Goal: Information Seeking & Learning: Learn about a topic

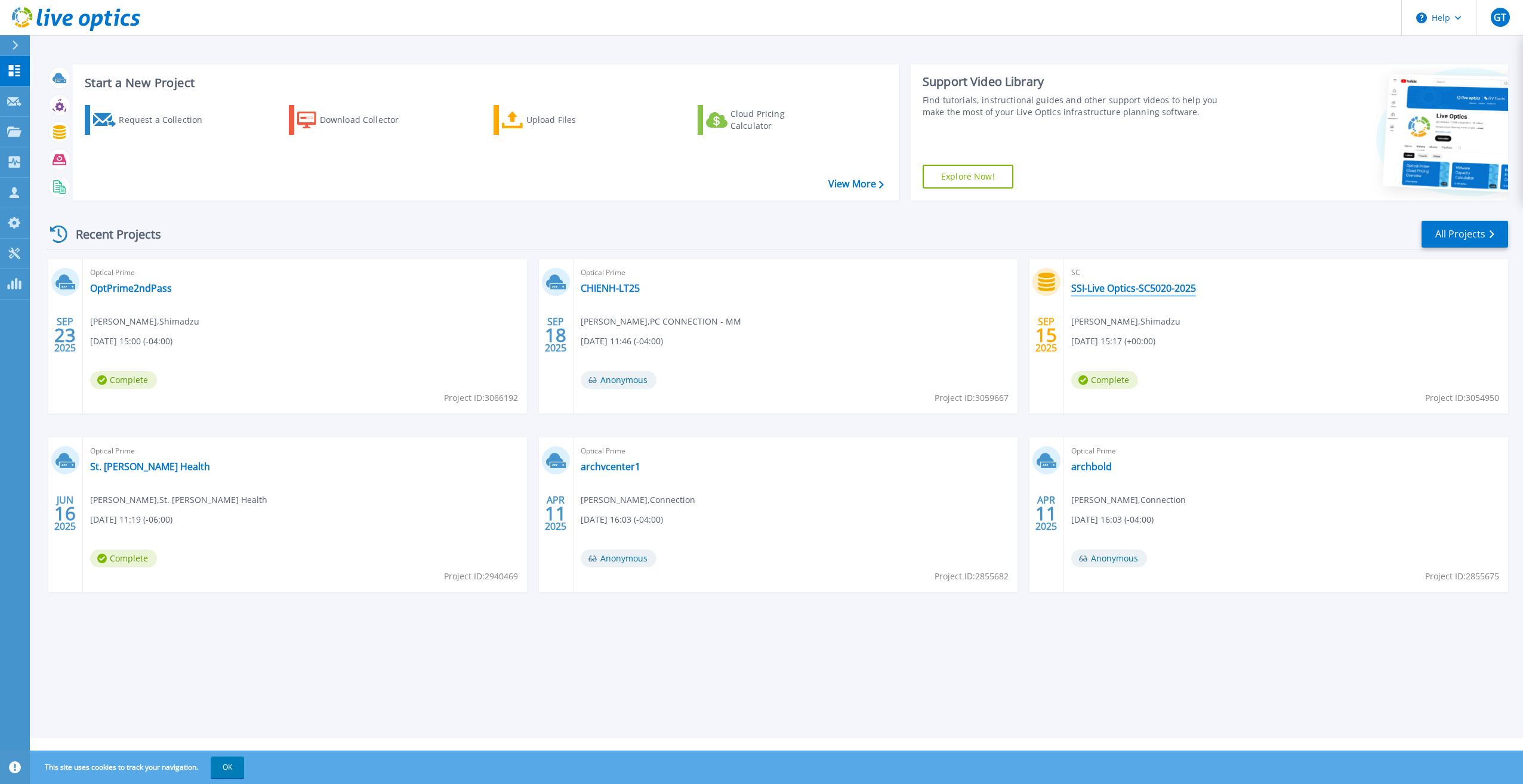
click at [748, 292] on link "SSI-Live Optics-SC5020-2025" at bounding box center [1134, 288] width 125 height 12
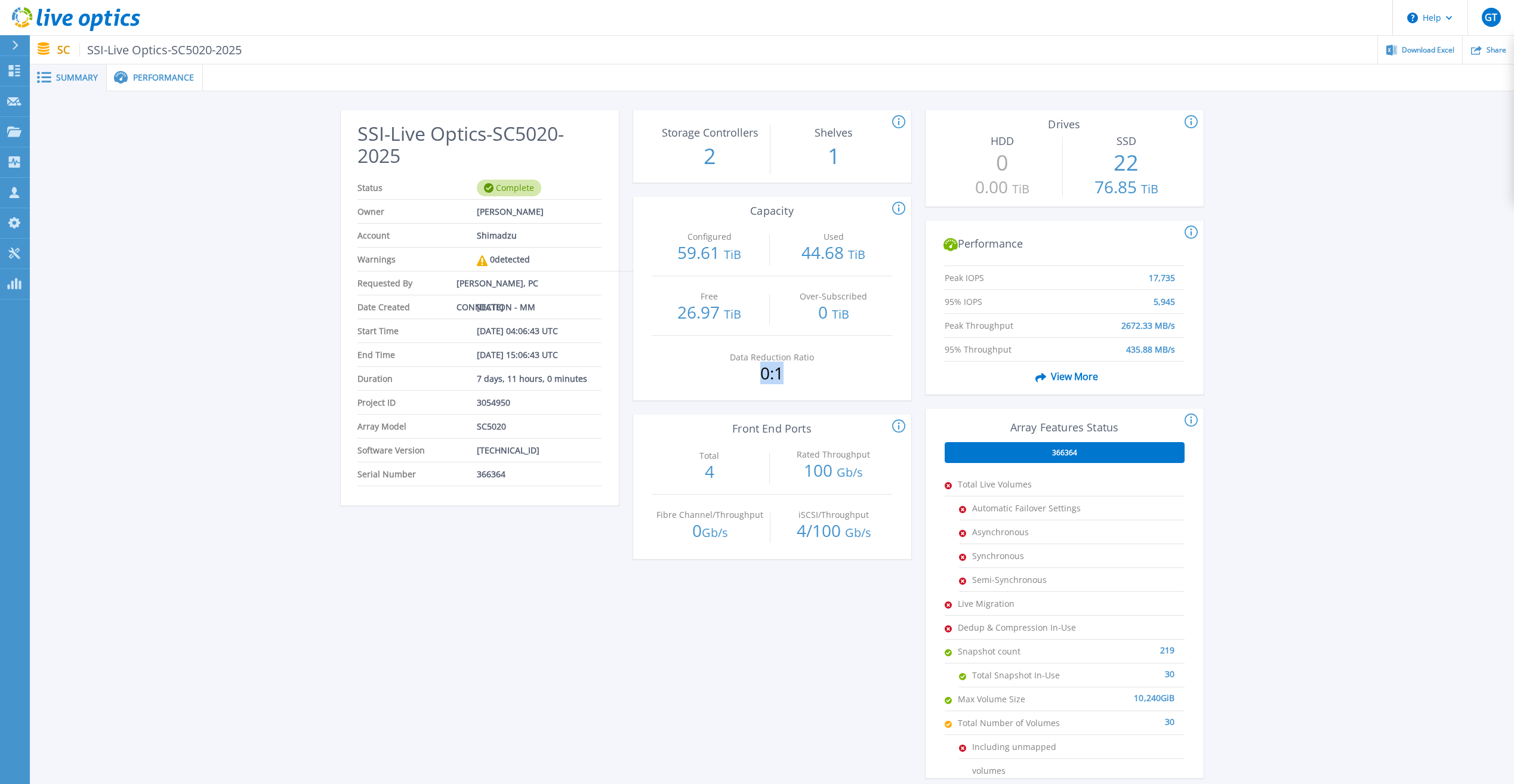
drag, startPoint x: 760, startPoint y: 371, endPoint x: 831, endPoint y: 369, distance: 71.0
click at [831, 369] on div "Data Reduction Ratio 0:1" at bounding box center [772, 366] width 240 height 60
drag, startPoint x: 150, startPoint y: 79, endPoint x: 179, endPoint y: 82, distance: 29.2
click at [150, 79] on span "Performance" at bounding box center [164, 77] width 61 height 8
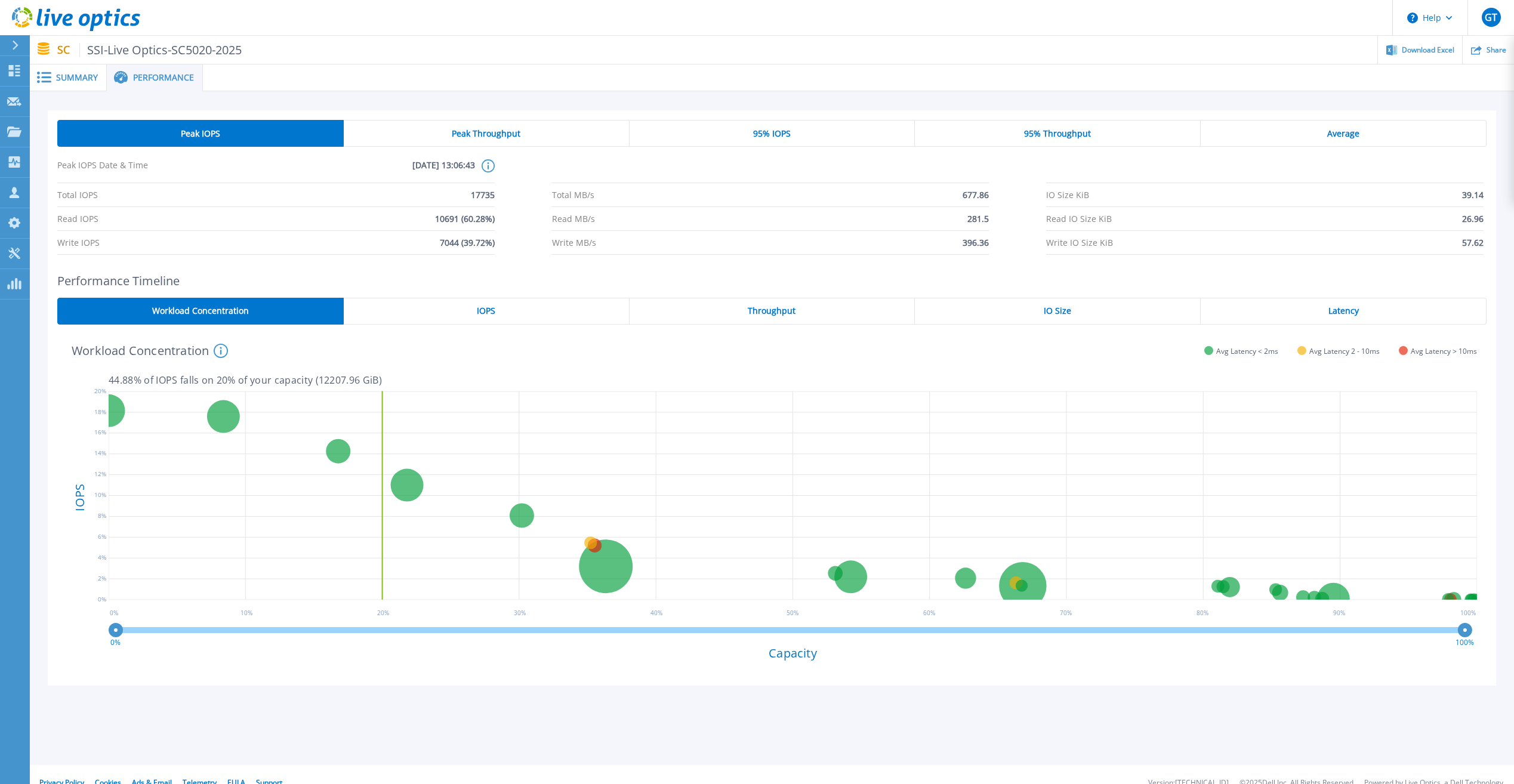
click at [472, 141] on div "Peak Throughput" at bounding box center [487, 133] width 286 height 27
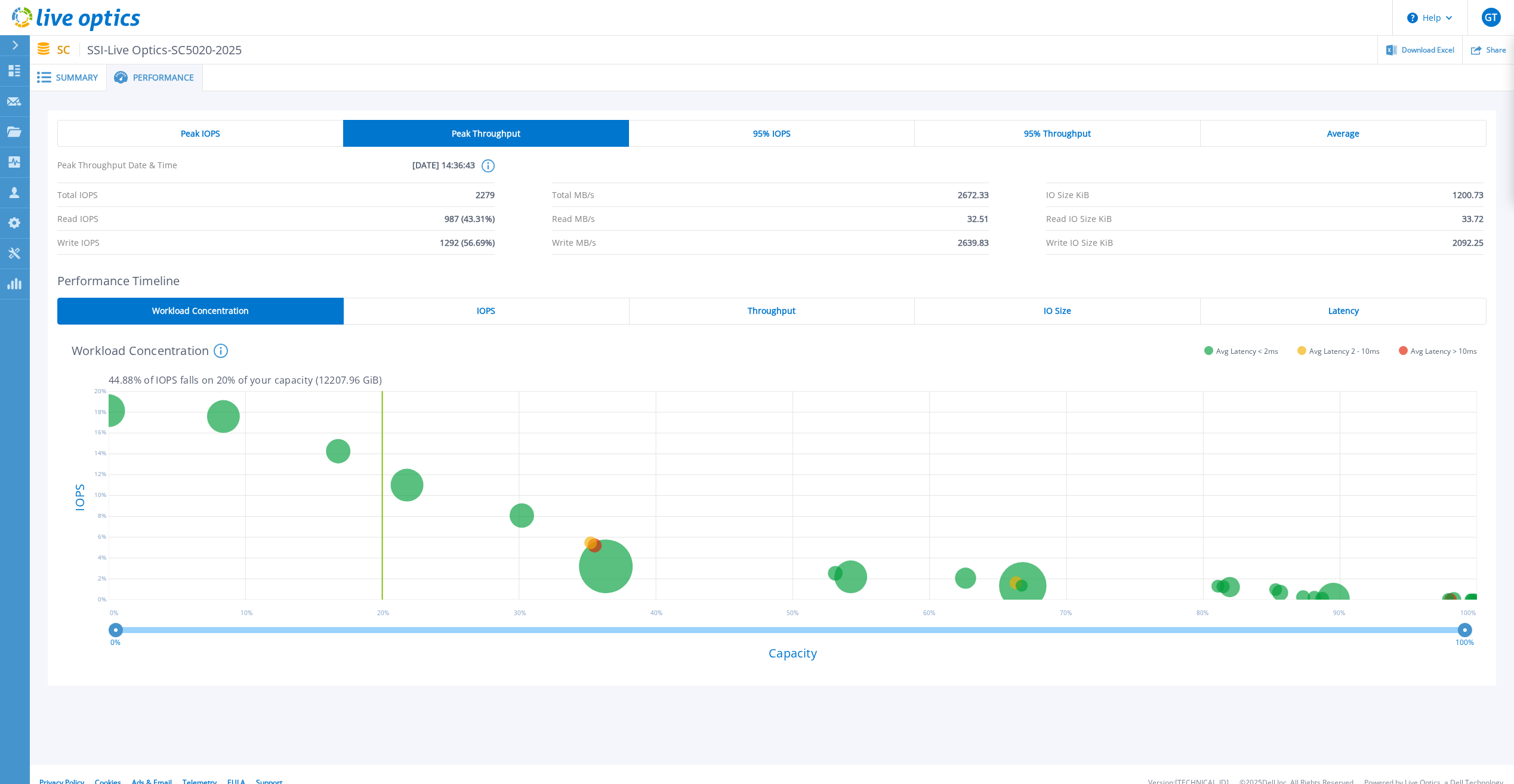
click at [770, 138] on span "95% IOPS" at bounding box center [772, 134] width 38 height 10
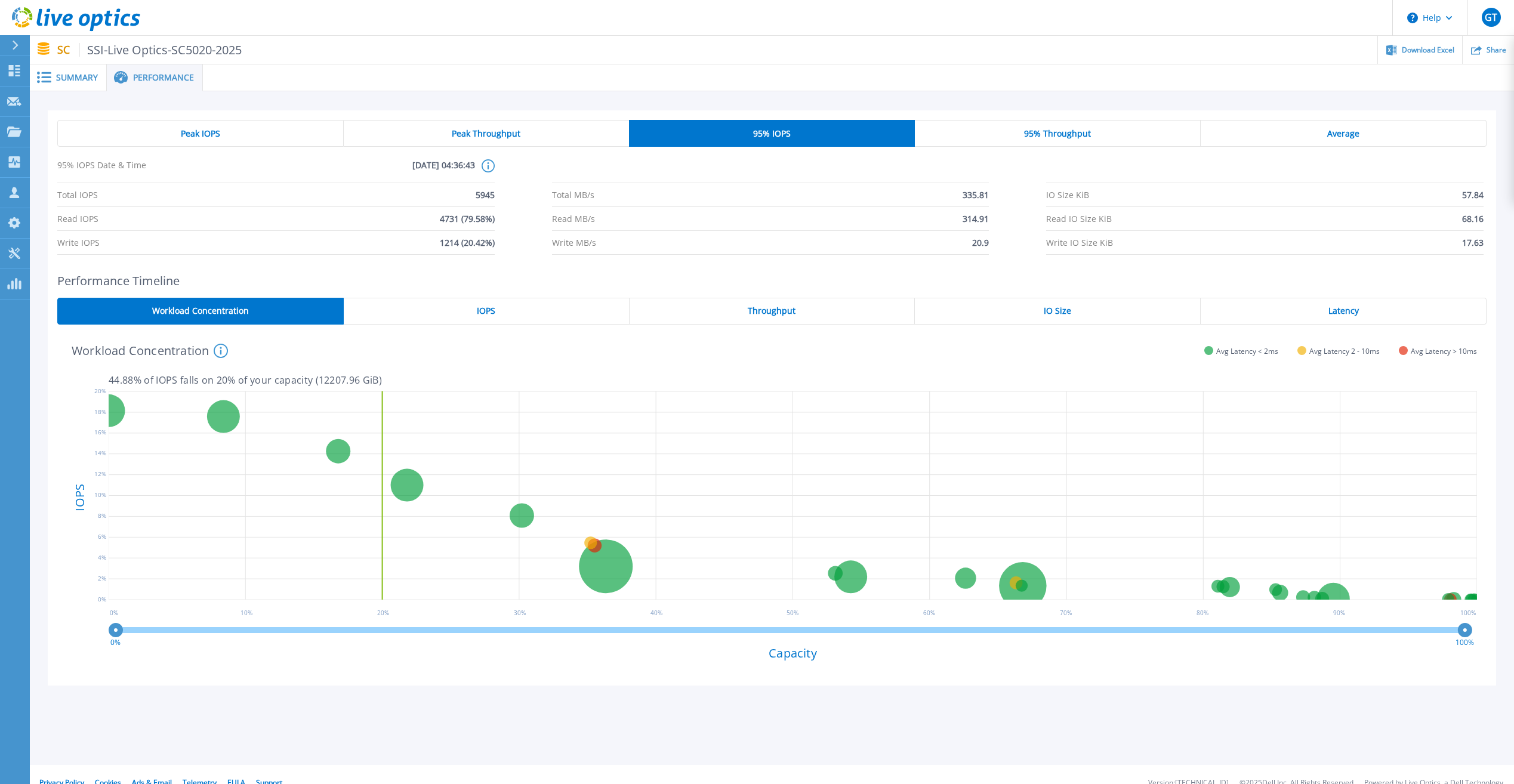
click at [1070, 138] on span "95% Throughput" at bounding box center [1057, 134] width 67 height 10
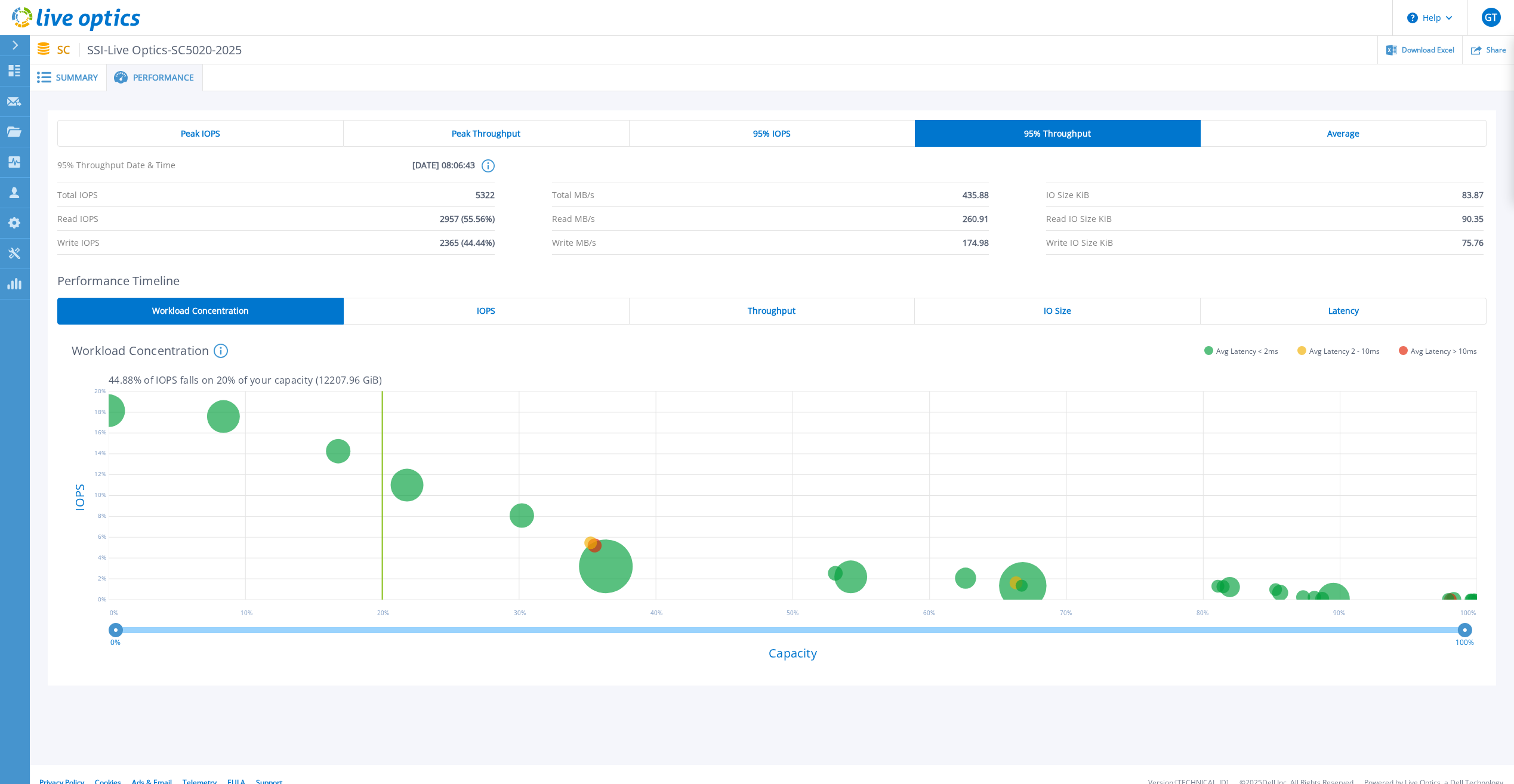
click at [1315, 131] on div "Average" at bounding box center [1343, 133] width 286 height 27
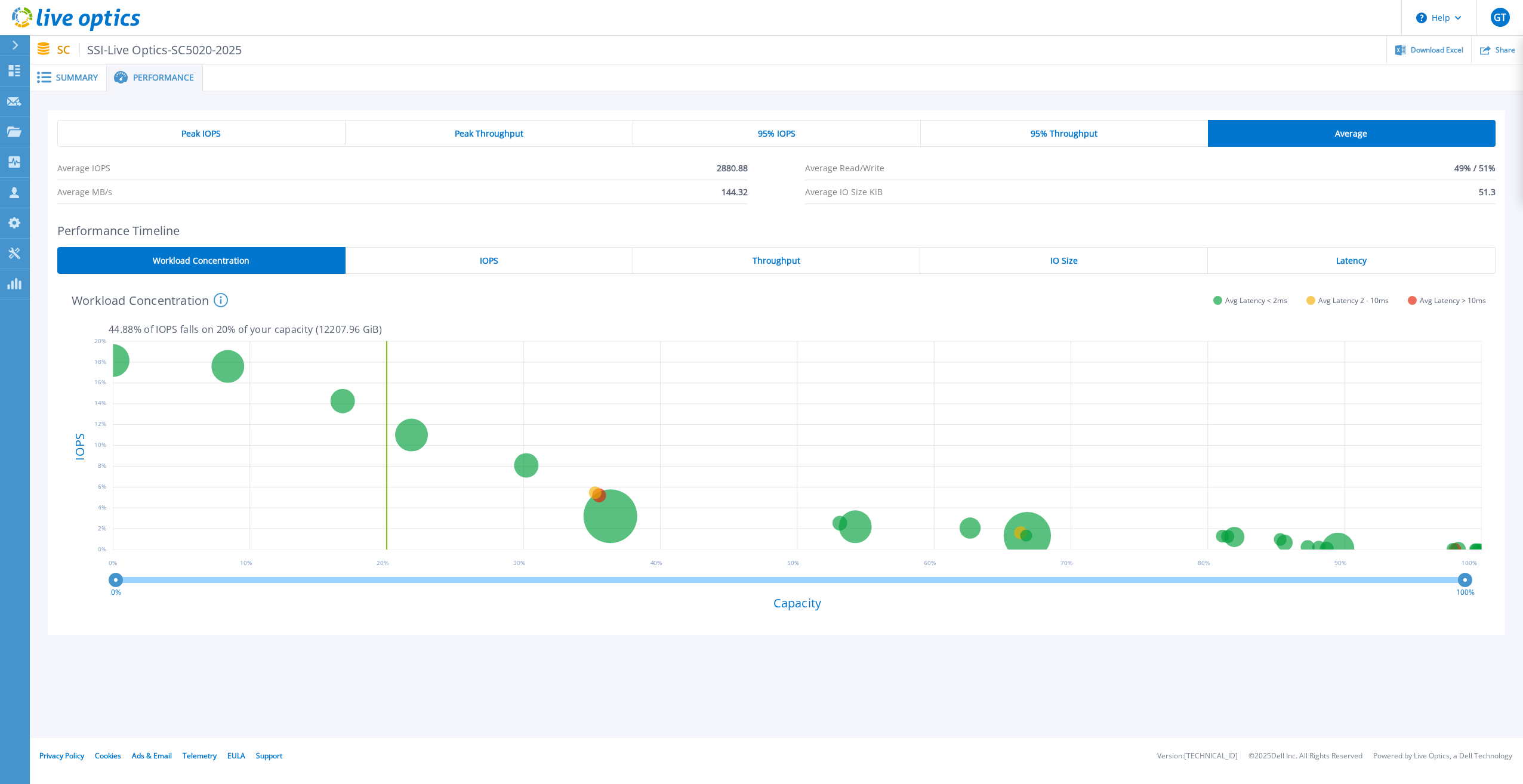
click at [470, 264] on div "IOPS" at bounding box center [489, 260] width 288 height 27
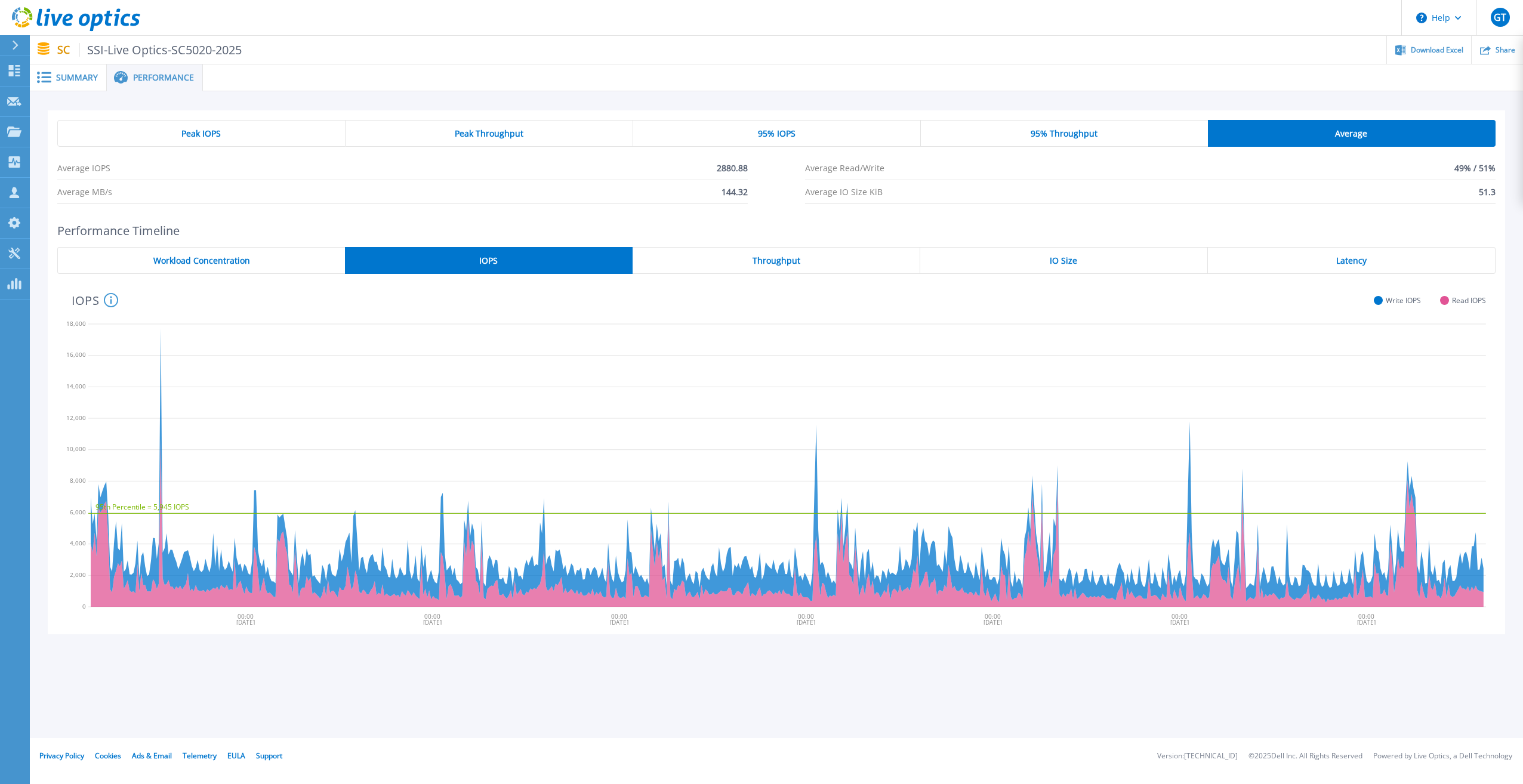
click at [274, 136] on div "Peak IOPS" at bounding box center [202, 133] width 288 height 27
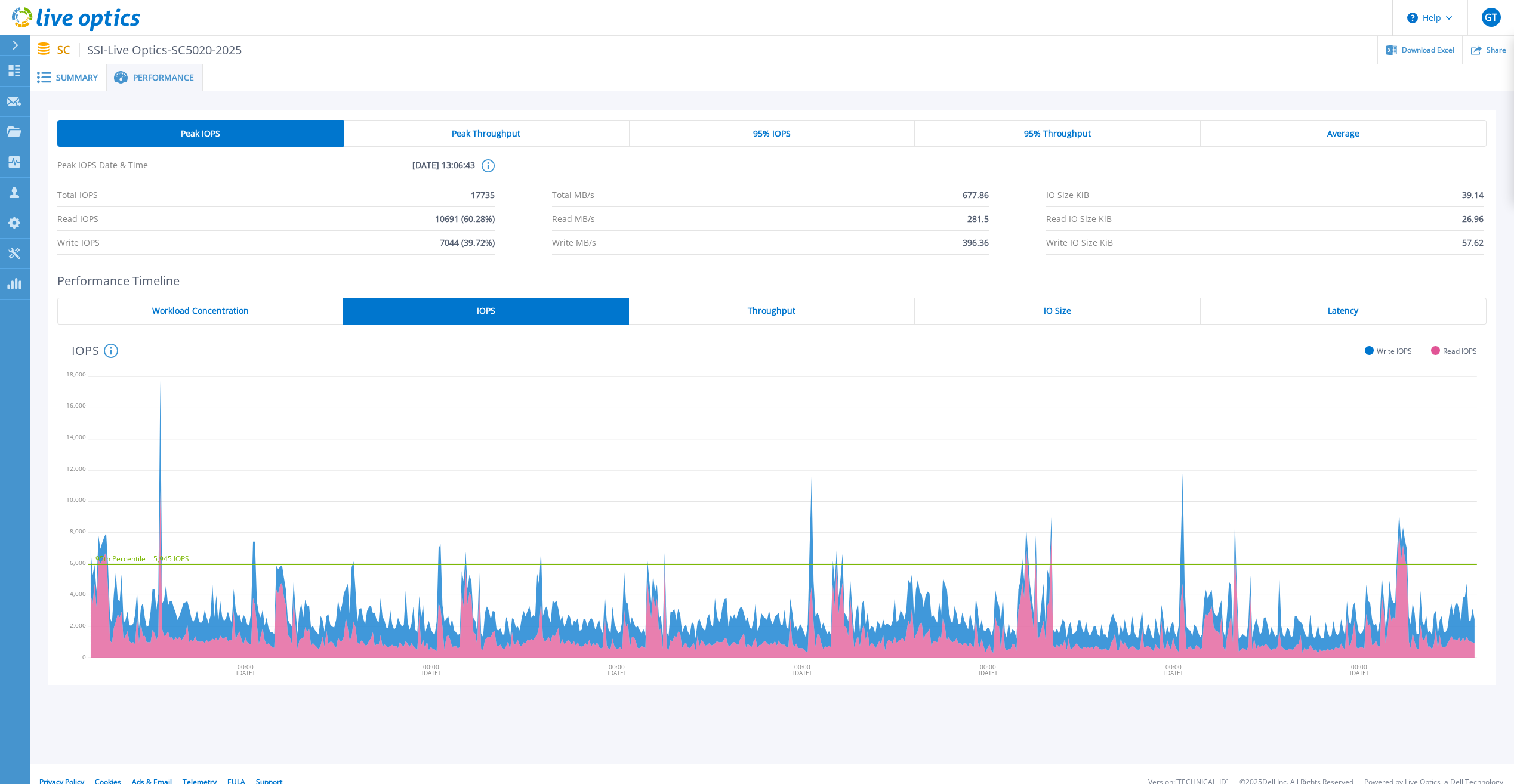
click at [520, 140] on div "Peak Throughput" at bounding box center [487, 133] width 286 height 27
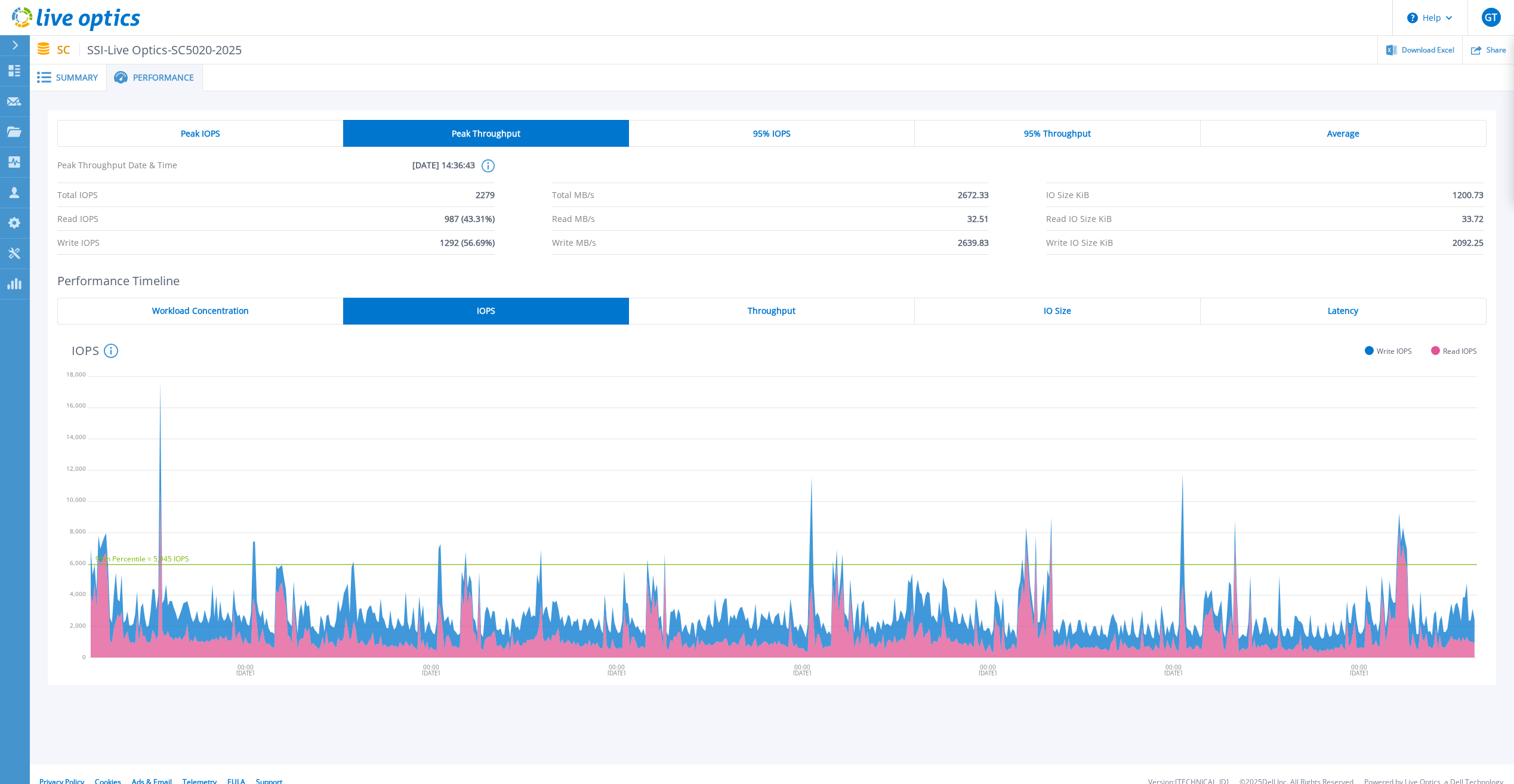
click at [752, 311] on span "Throughput" at bounding box center [772, 311] width 48 height 10
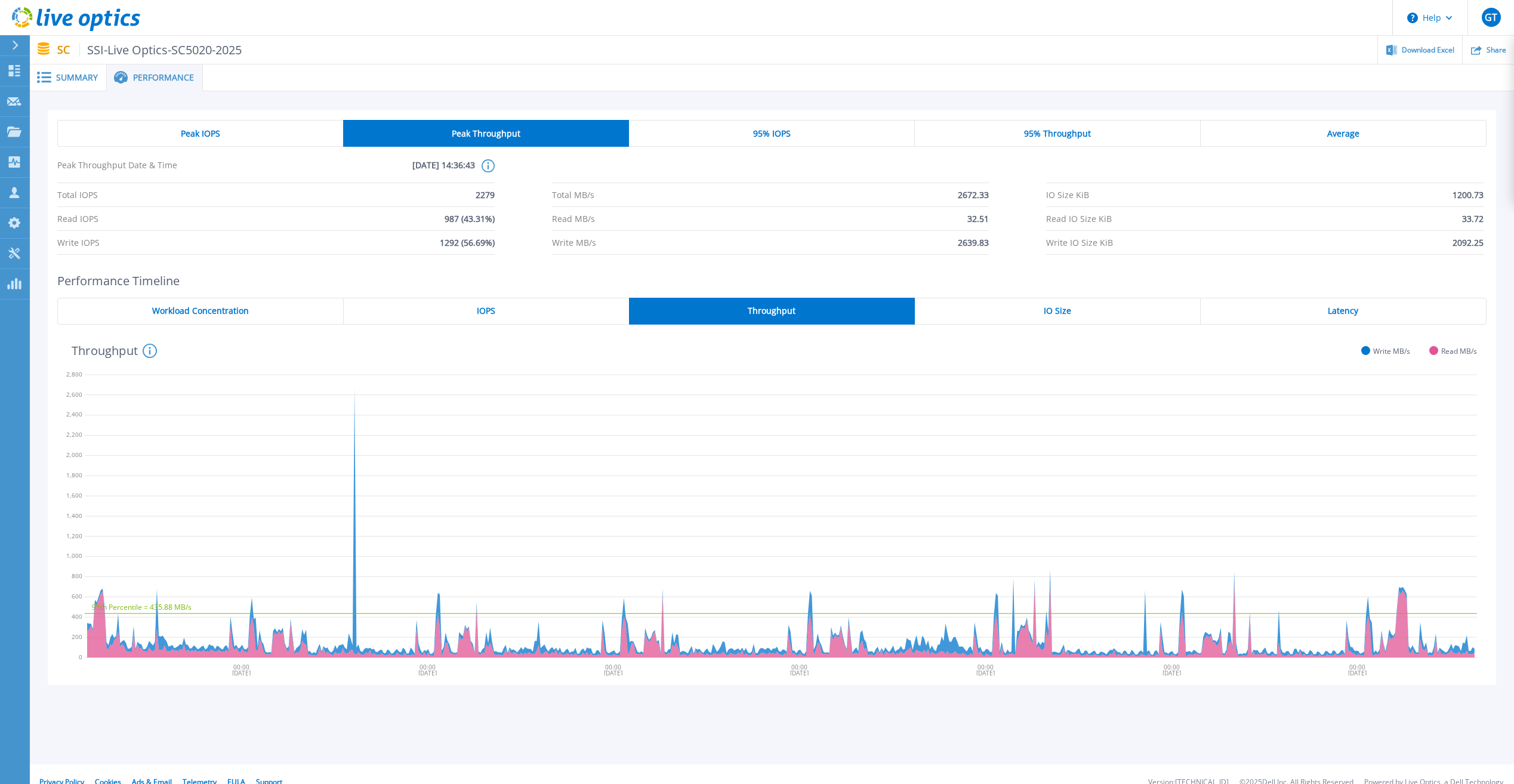
click at [1287, 313] on div "Latency" at bounding box center [1343, 311] width 286 height 27
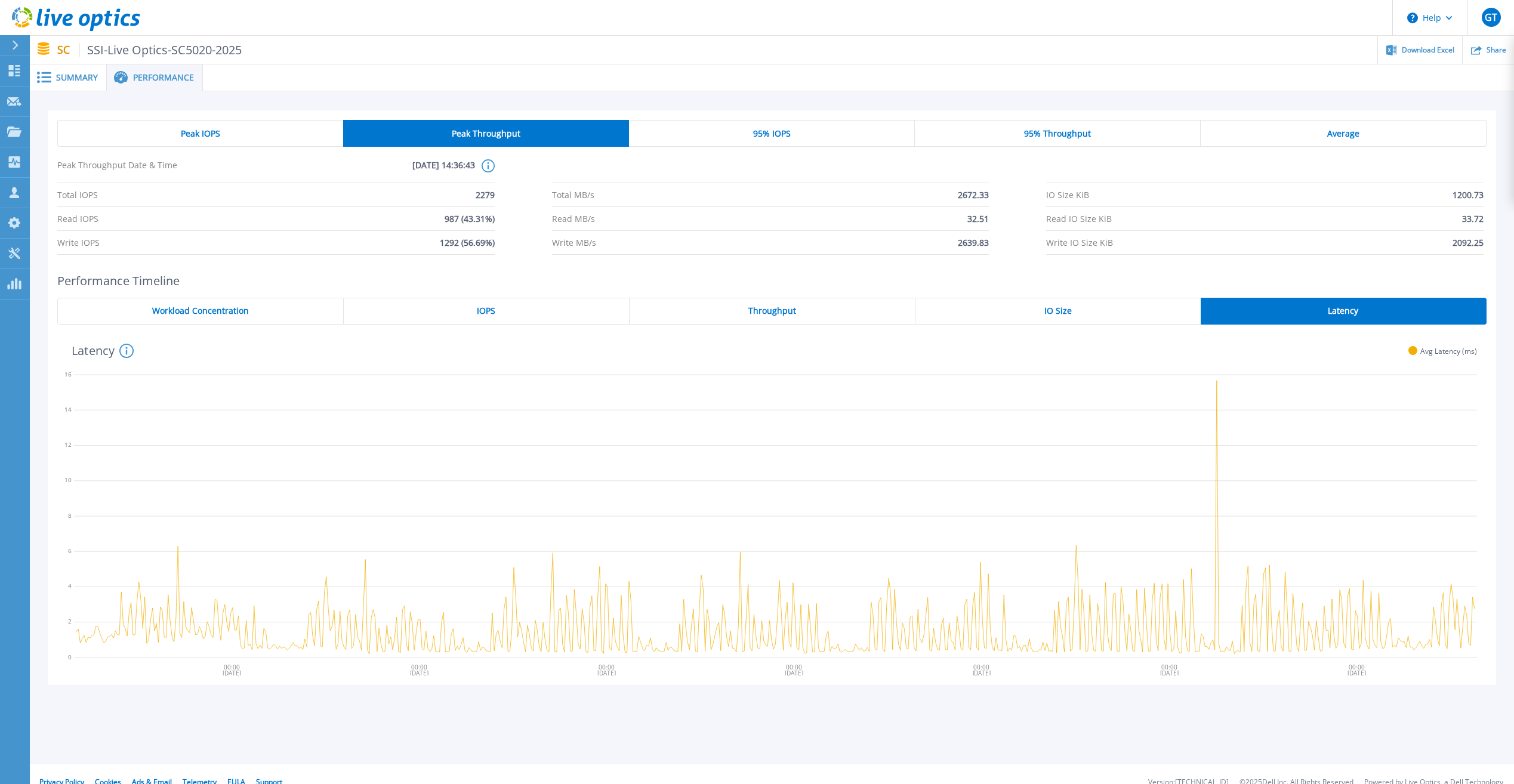
click at [74, 79] on span "Summary" at bounding box center [77, 77] width 42 height 8
